Goal: Task Accomplishment & Management: Complete application form

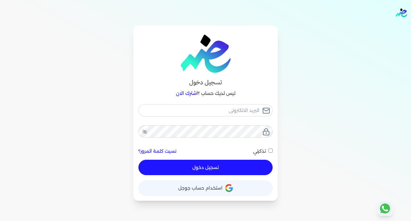
click at [236, 187] on button "حساب استخدام حساب جوجل" at bounding box center [206, 188] width 134 height 15
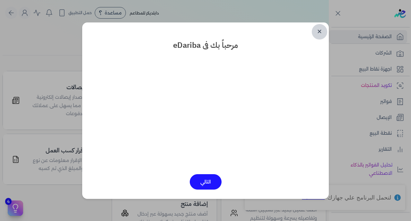
click at [317, 30] on link "✕" at bounding box center [319, 31] width 15 height 15
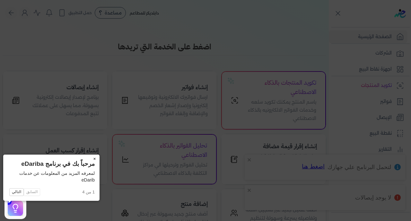
click at [89, 158] on button "×" at bounding box center [94, 159] width 10 height 9
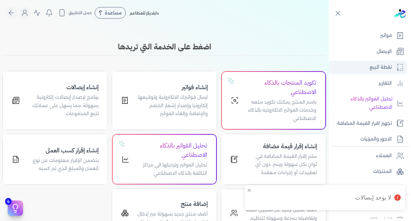
scroll to position [126, 0]
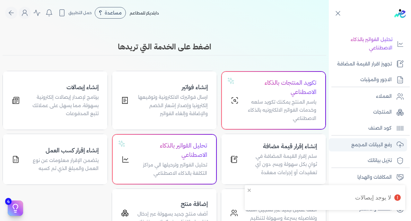
click at [374, 147] on p "رفع البيانات المجمع" at bounding box center [372, 145] width 41 height 8
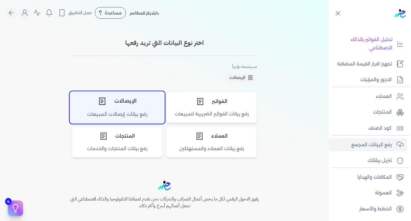
click at [112, 95] on div "الإيصالات" at bounding box center [117, 101] width 95 height 19
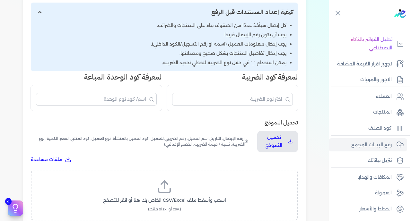
scroll to position [108, 0]
click at [125, 197] on span "اسحب وأسقط ملف CSV/Excel الخاص بك هنا أو انقر للتصفح" at bounding box center [164, 200] width 123 height 7
click at [0, 0] on input "اسحب وأسقط ملف CSV/Excel الخاص بك هنا أو انقر للتصفح (.csv أو .xlsx فقط)" at bounding box center [0, 0] width 0 height 0
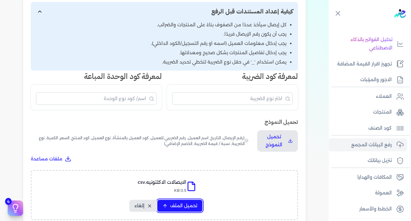
click at [176, 203] on span "تحميل الملف" at bounding box center [183, 206] width 27 height 7
select select "رقم الإيصال"
select select "سيريال المنتج"
select select "السعر"
select select "الكمية"
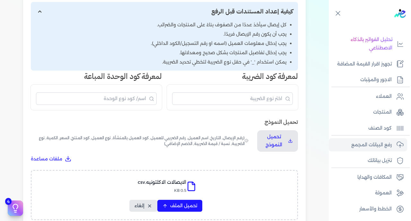
select select "نوع الضريبة"
select select "نسبة / قيمة الضريبة"
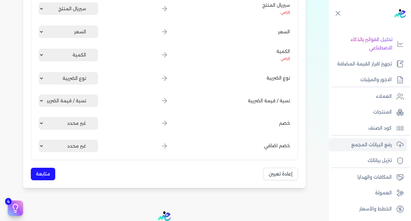
scroll to position [381, 0]
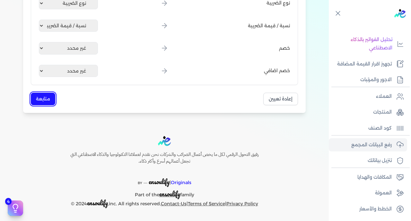
click at [49, 94] on button "متابعة" at bounding box center [43, 99] width 24 height 13
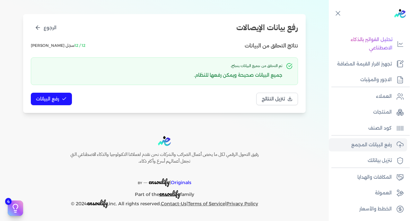
scroll to position [68, 0]
click at [50, 97] on span "رفع البيانات" at bounding box center [47, 99] width 23 height 7
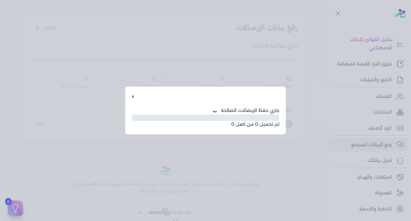
scroll to position [33, 0]
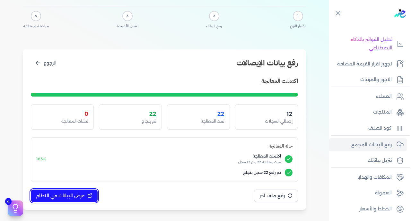
click at [73, 194] on span "عرض البيانات في النظام" at bounding box center [60, 196] width 49 height 7
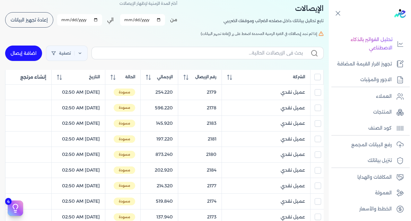
click at [320, 73] on th at bounding box center [317, 77] width 13 height 15
click at [319, 74] on input "All items unselected" at bounding box center [318, 77] width 6 height 6
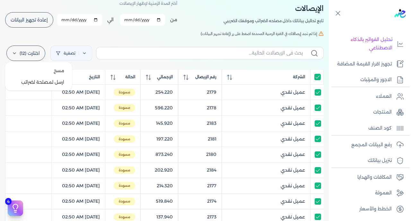
click at [30, 47] on label "اختارت (12)" at bounding box center [25, 53] width 39 height 15
click at [44, 83] on button "ارسل لمصلحة لضرائب" at bounding box center [39, 83] width 62 height 12
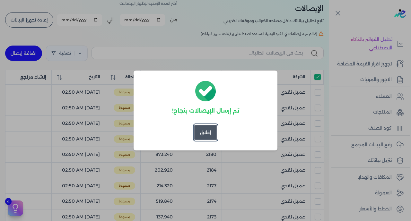
click at [208, 129] on button "إغلاق" at bounding box center [205, 132] width 23 height 15
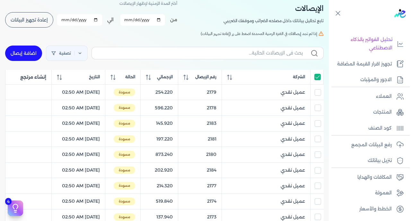
click at [319, 78] on input "All items selected" at bounding box center [318, 77] width 6 height 6
checkbox input "false"
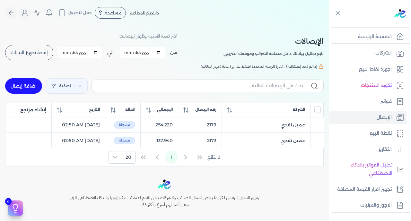
click at [38, 57] on button "إعادة تجهيز البيانات" at bounding box center [29, 52] width 48 height 15
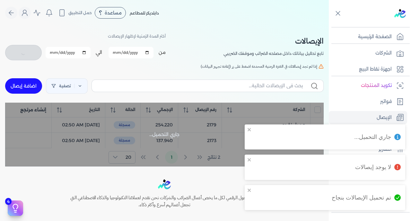
checkbox input "false"
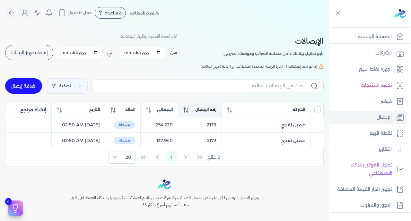
click at [211, 108] on span "رقم الإيصال" at bounding box center [205, 110] width 21 height 6
